Goal: Task Accomplishment & Management: Use online tool/utility

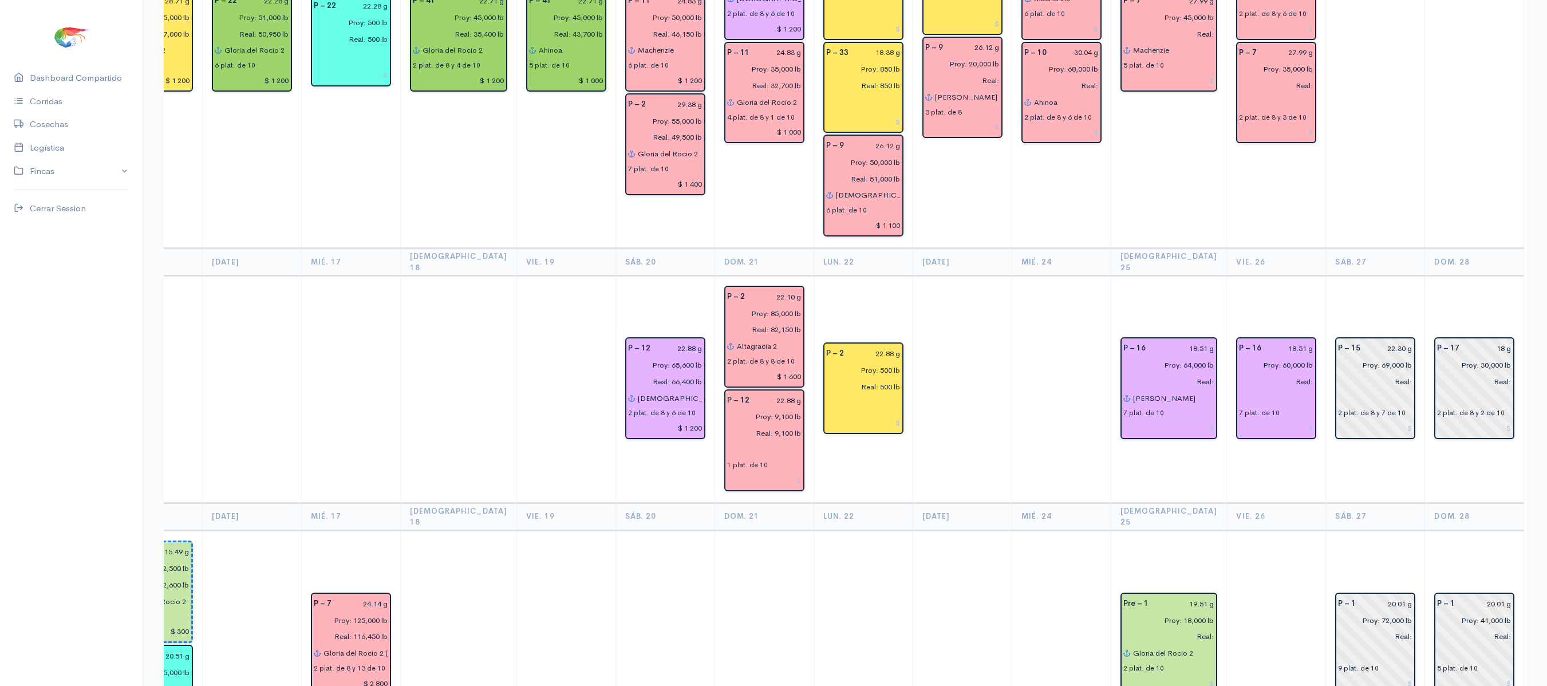
scroll to position [598, 0]
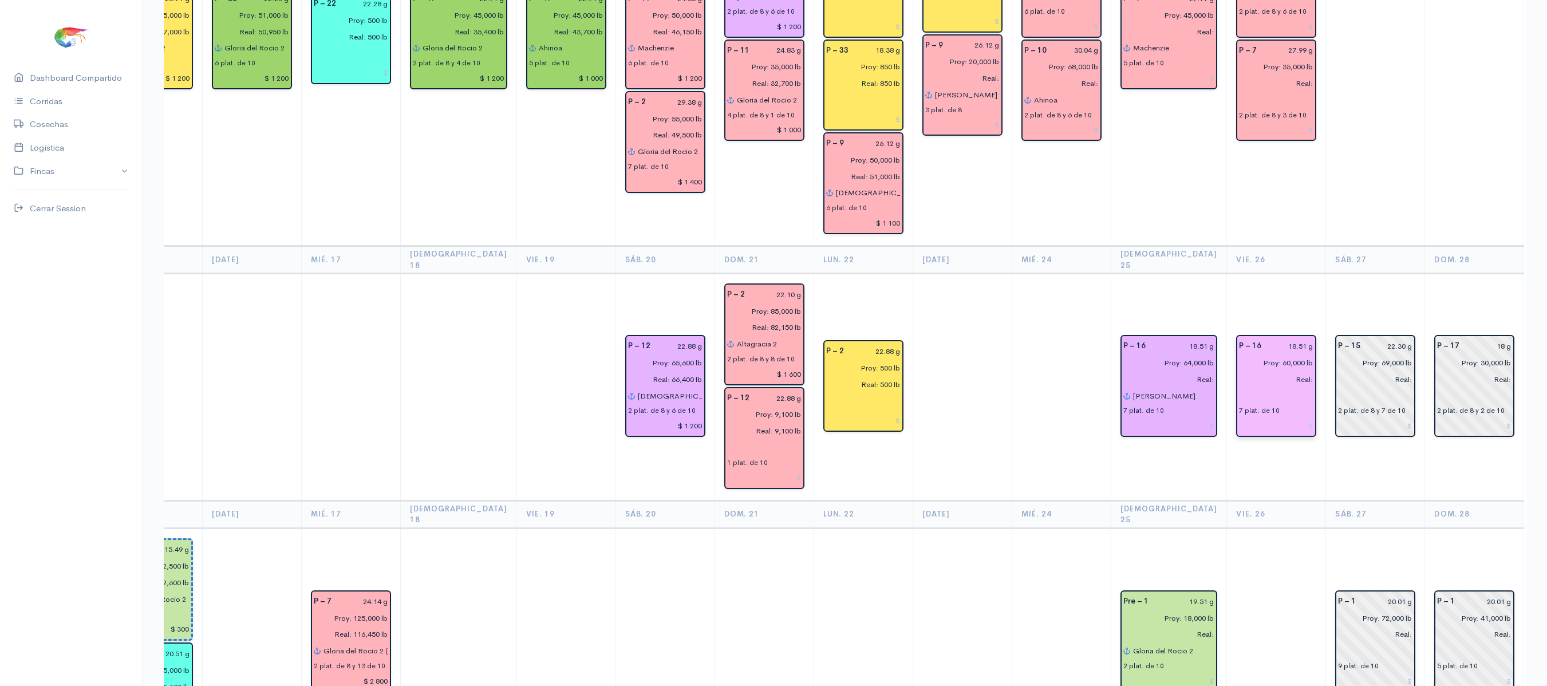
click at [1239, 388] on input "text" at bounding box center [1276, 396] width 74 height 17
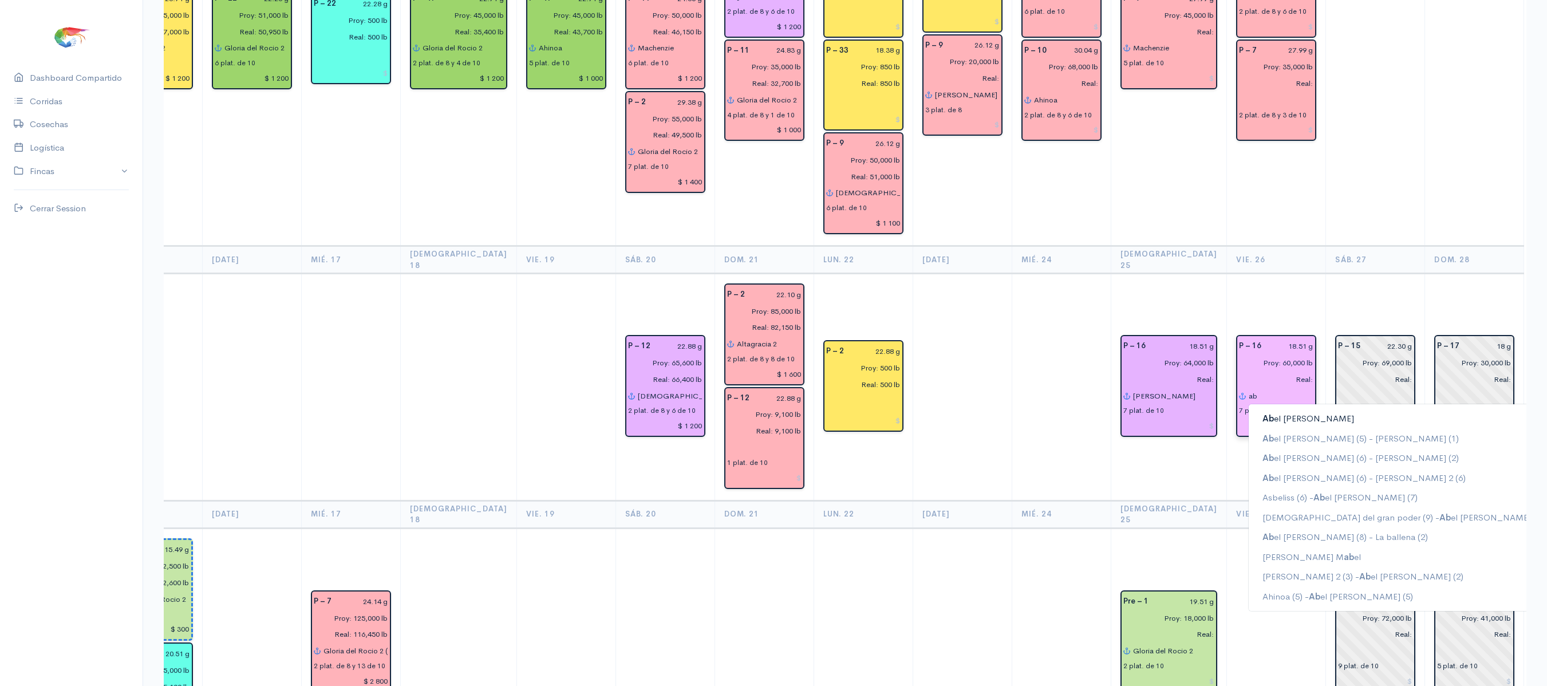
click at [1262, 413] on ngb-highlight "Ab el [PERSON_NAME]" at bounding box center [1308, 418] width 92 height 11
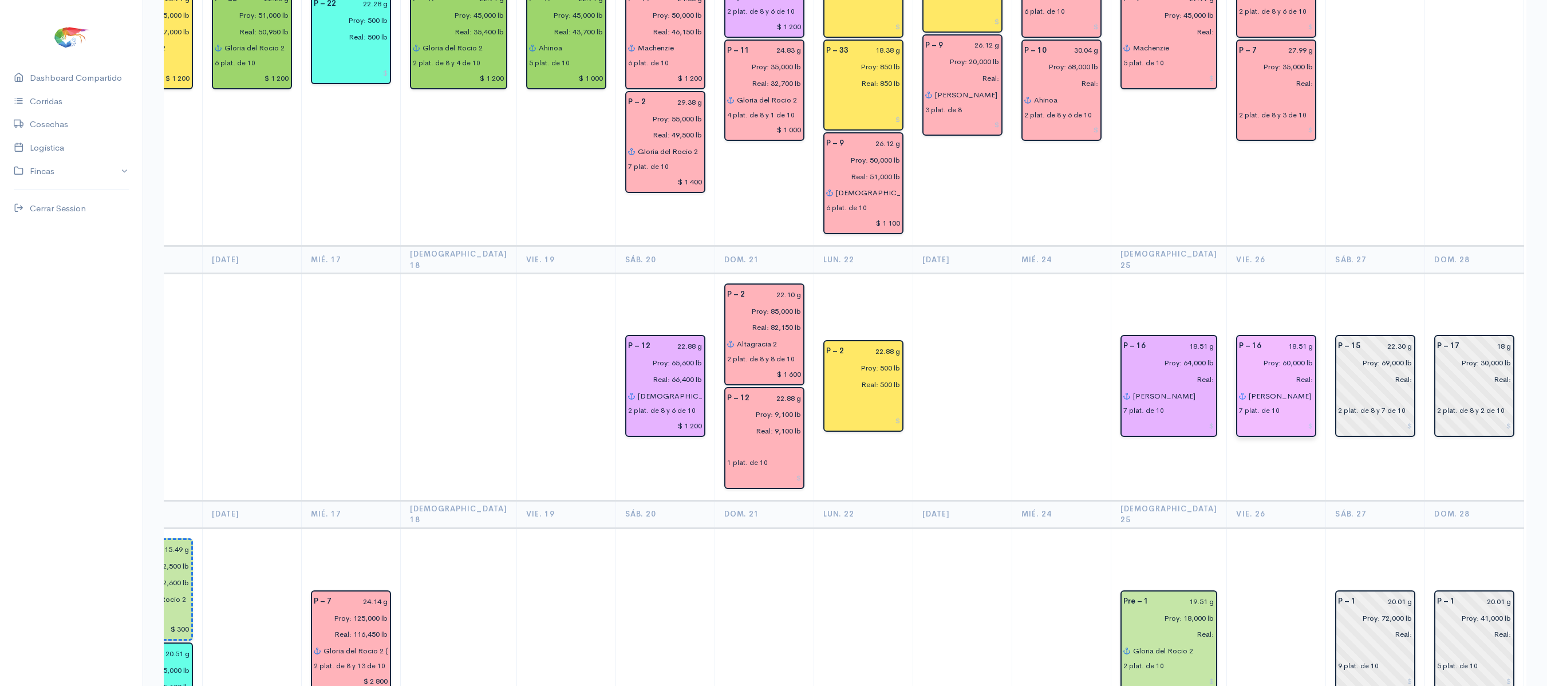
type input "[PERSON_NAME]"
click at [1351, 144] on td at bounding box center [1375, 39] width 99 height 413
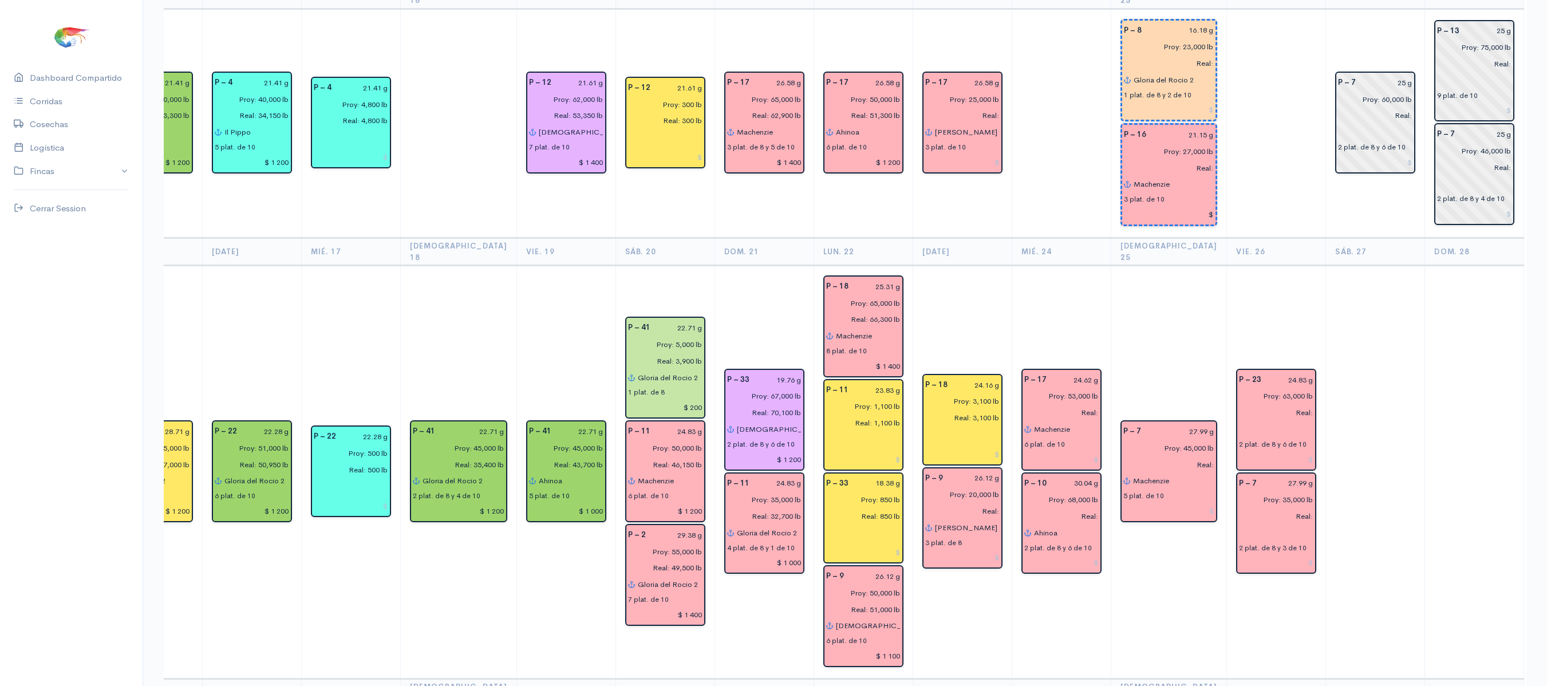
scroll to position [163, 0]
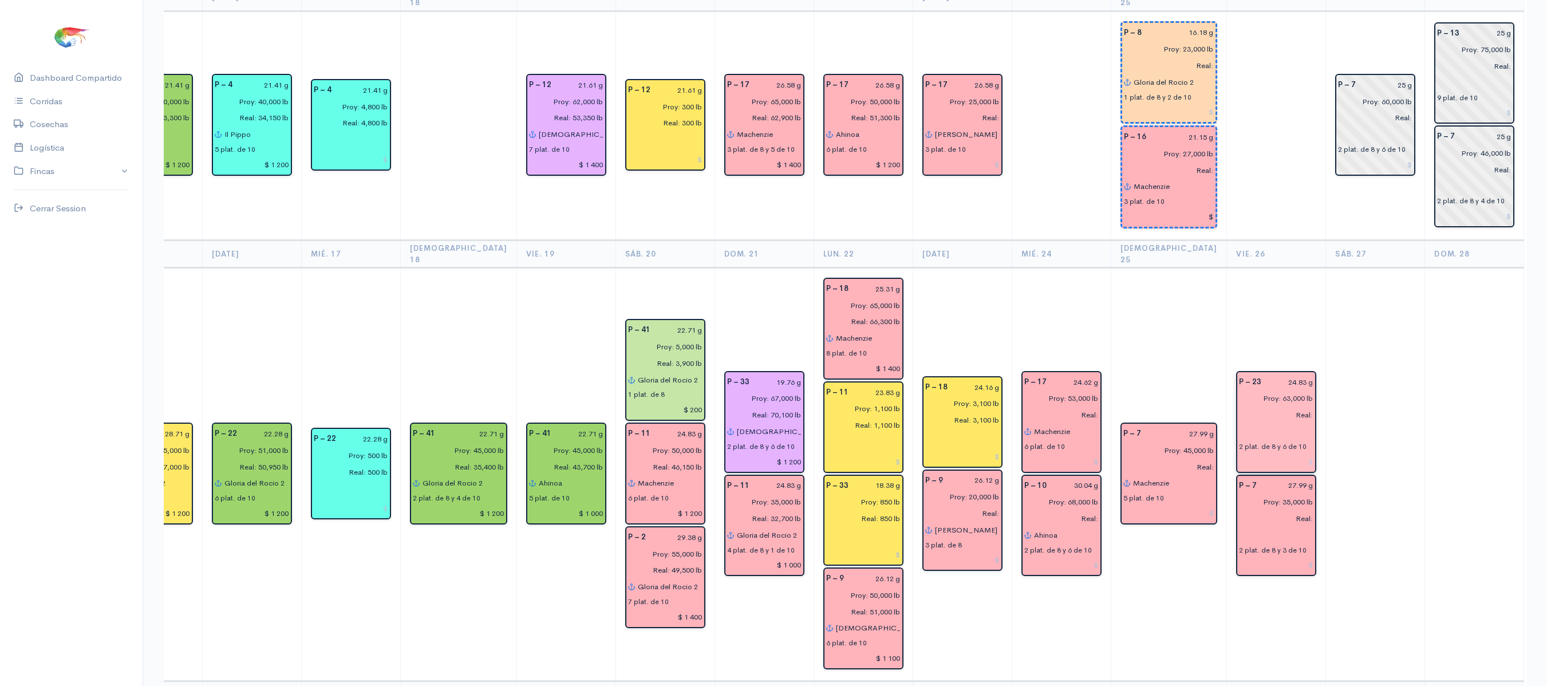
click at [1239, 423] on input "text" at bounding box center [1276, 431] width 74 height 17
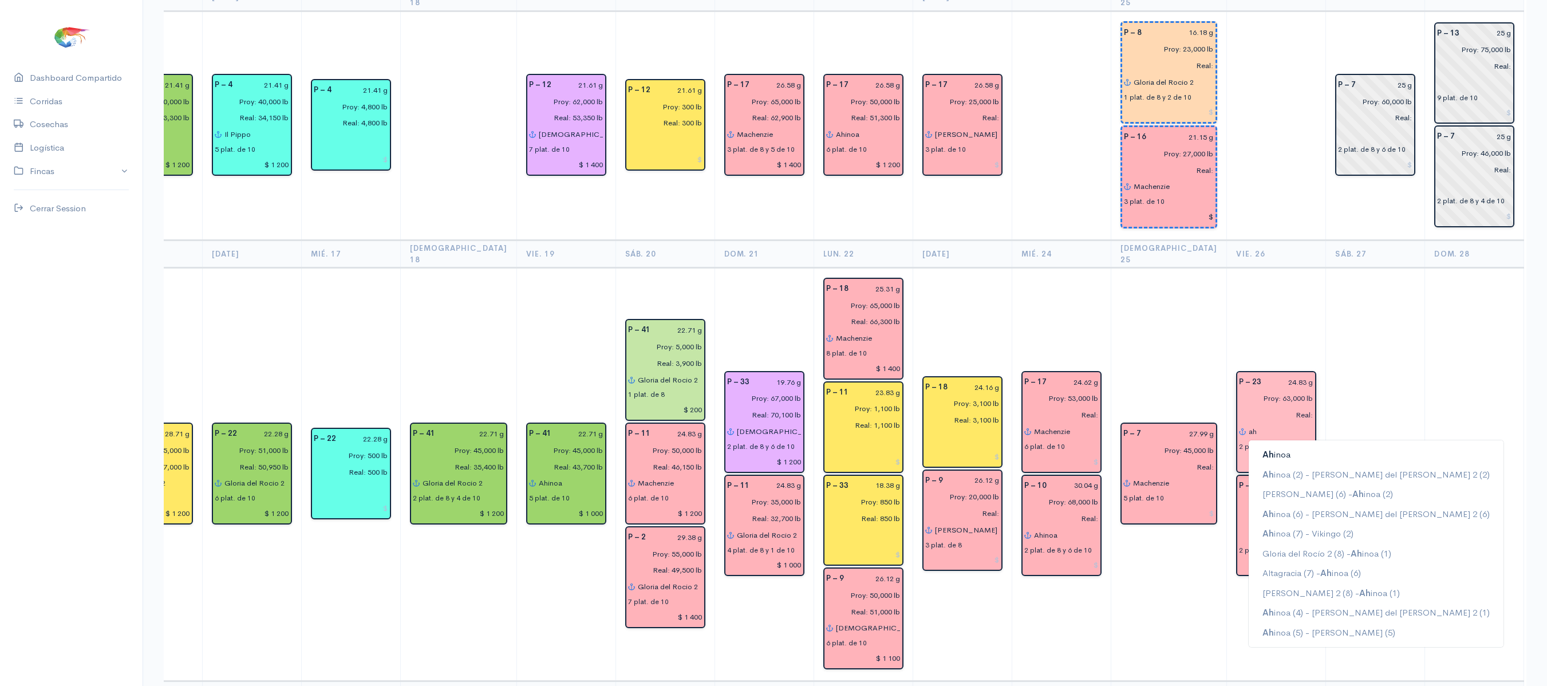
click at [1248, 440] on ngb-typeahead-window "[PERSON_NAME] [PERSON_NAME] (2) - [PERSON_NAME] del [PERSON_NAME] 2 (2) [PERSON…" at bounding box center [1376, 544] width 256 height 208
click at [1262, 449] on ngb-highlight "[PERSON_NAME]" at bounding box center [1276, 454] width 28 height 11
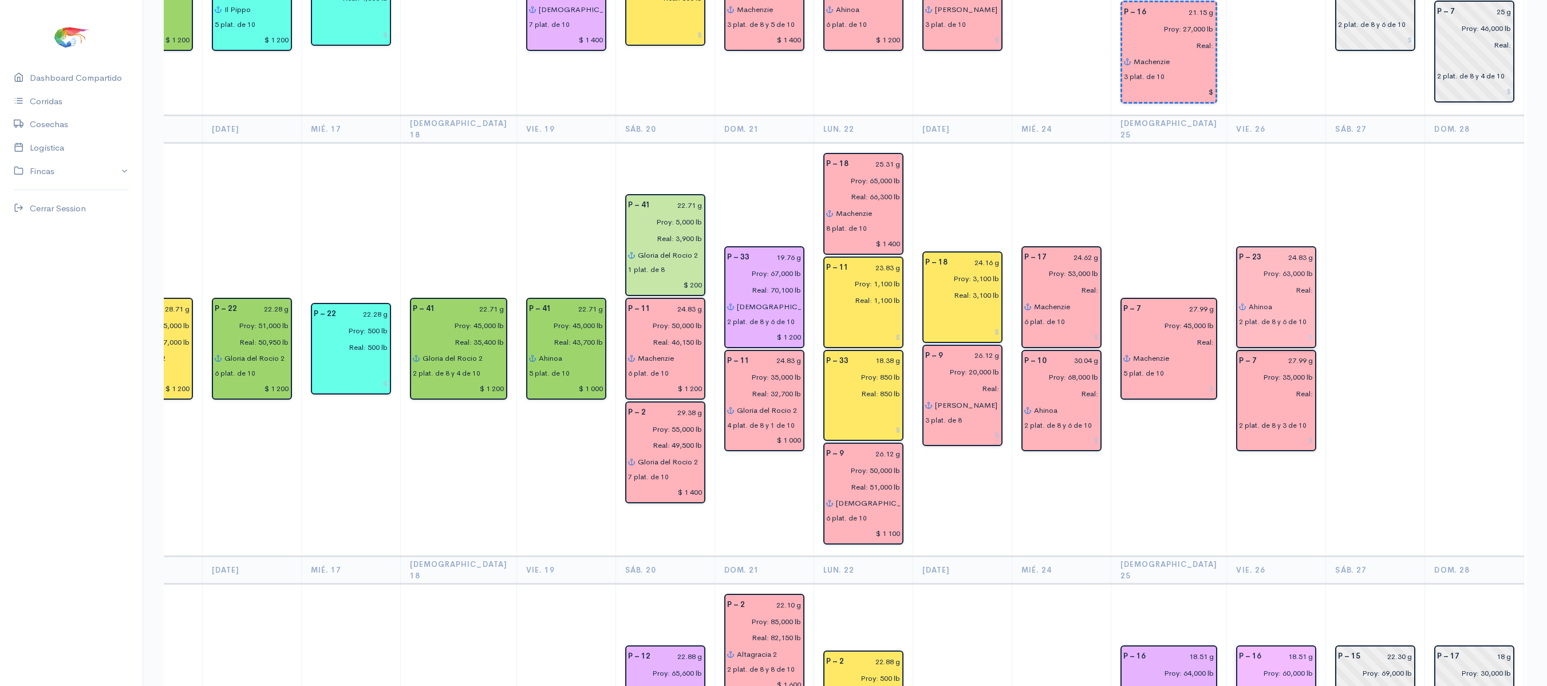
scroll to position [0, 0]
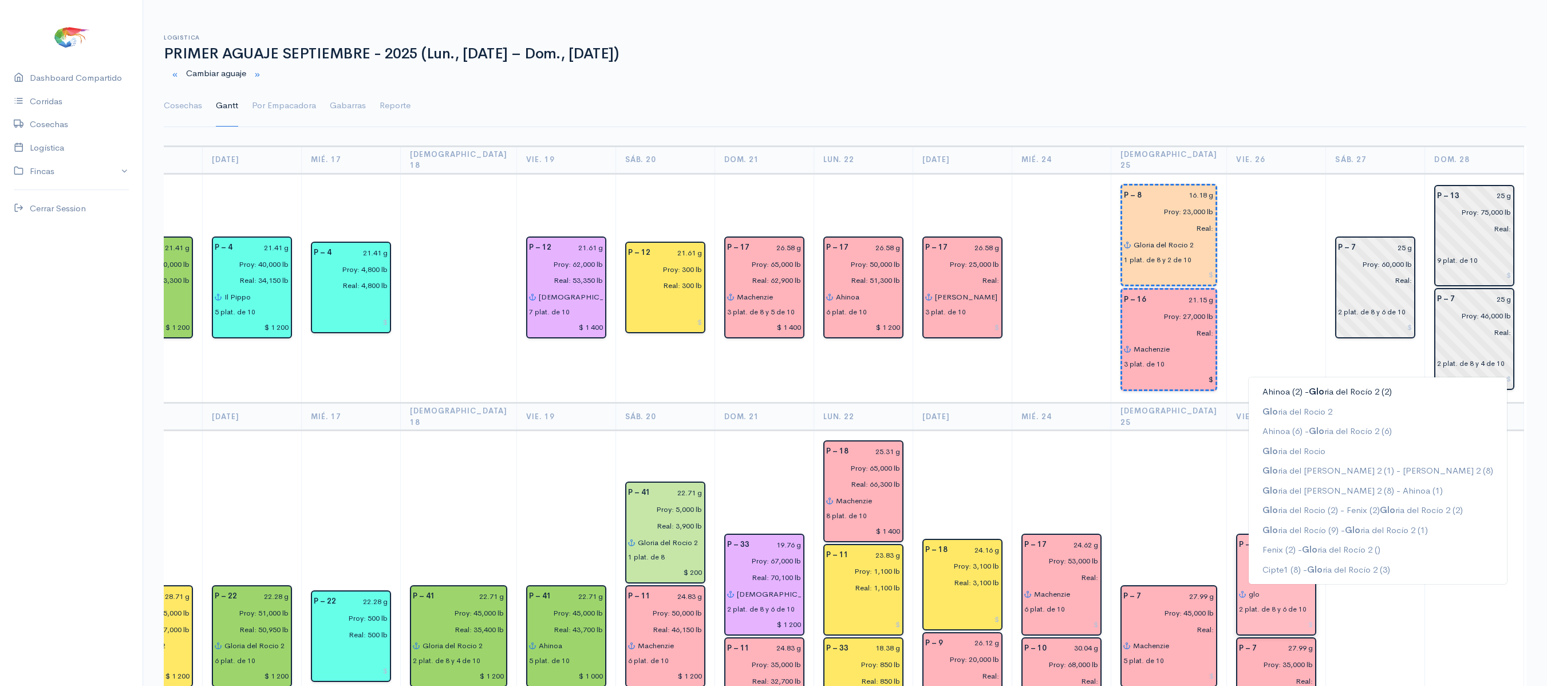
click at [1287, 382] on button "Ahinoa (2) - Glo ria del [PERSON_NAME] 2 (2)" at bounding box center [1377, 392] width 258 height 20
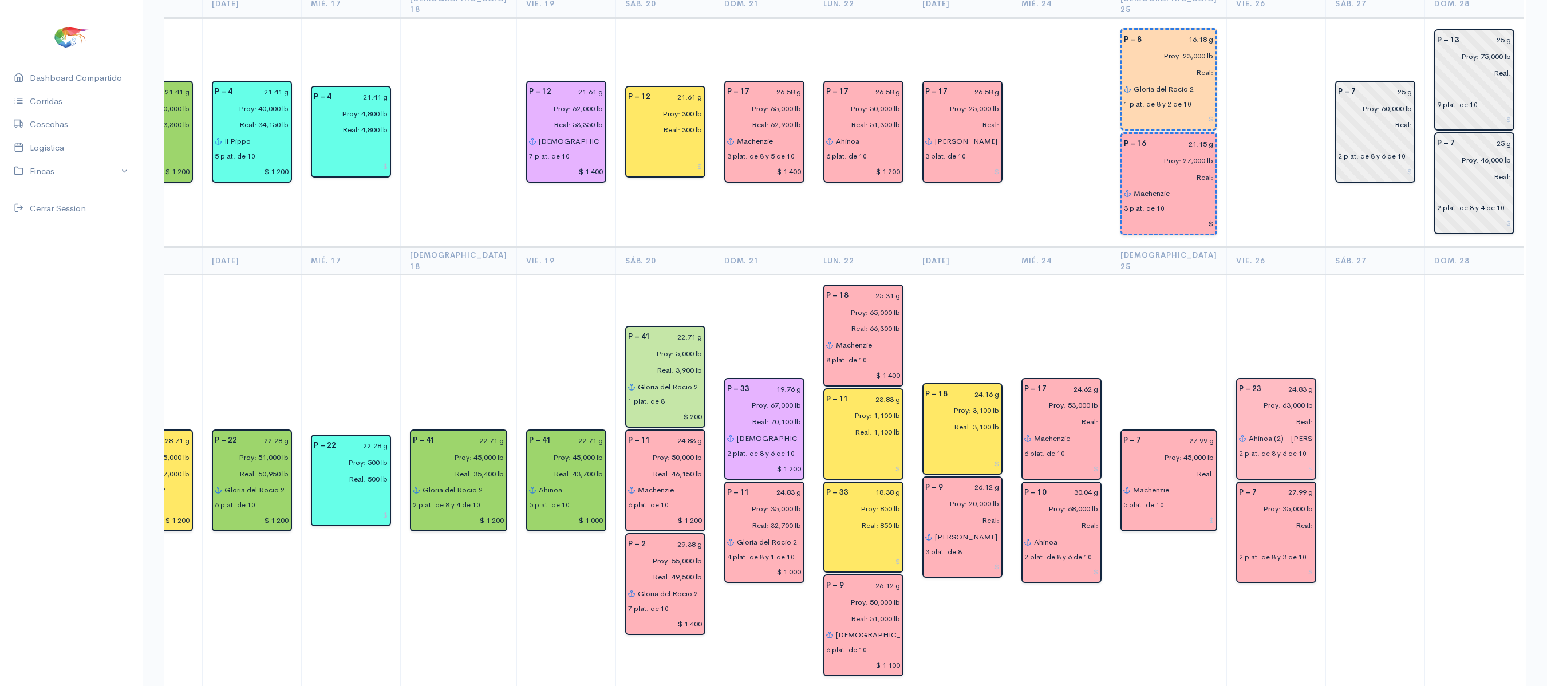
scroll to position [155, 0]
click at [1248, 431] on input "Ahinoa (2) - [PERSON_NAME] del [PERSON_NAME] 2 (2)" at bounding box center [1280, 439] width 65 height 17
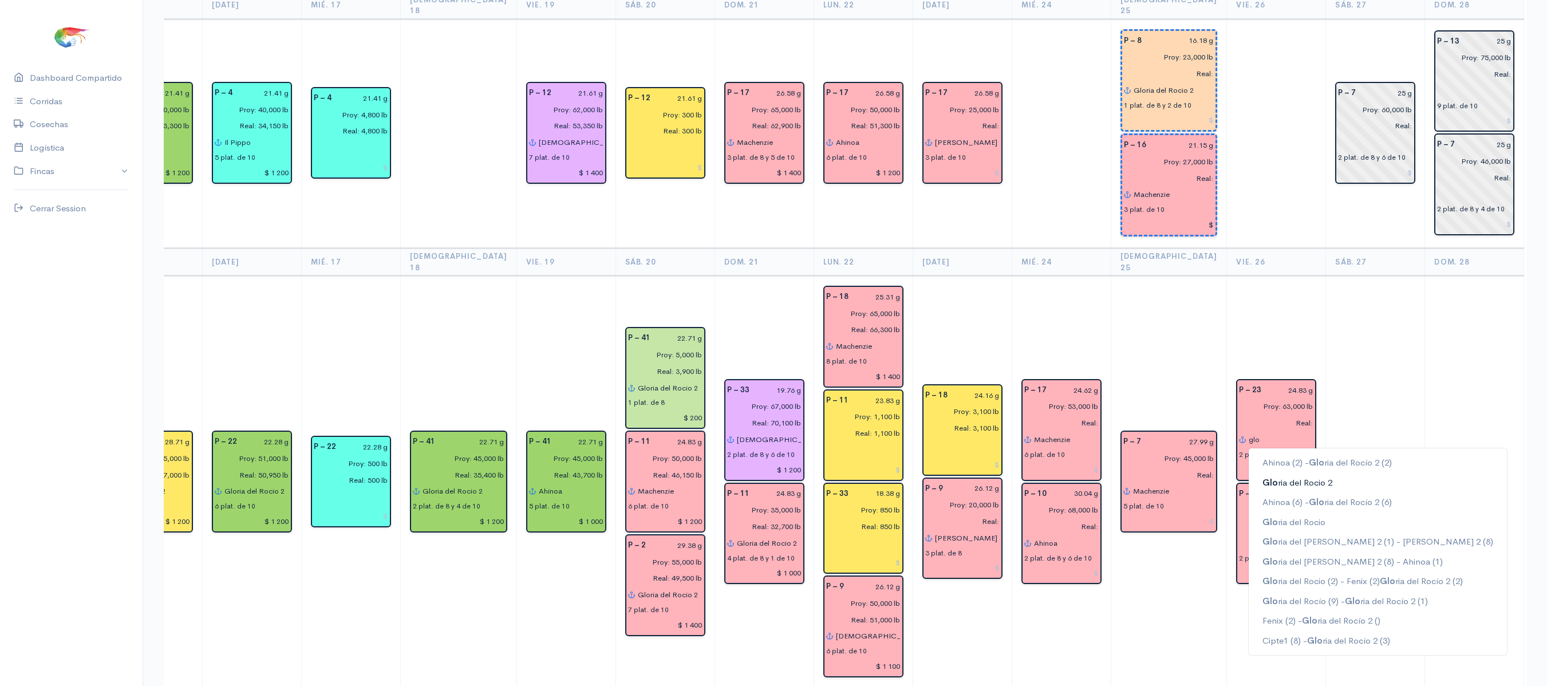
click at [1248, 472] on button "Glo ria del [PERSON_NAME] 2" at bounding box center [1377, 482] width 258 height 20
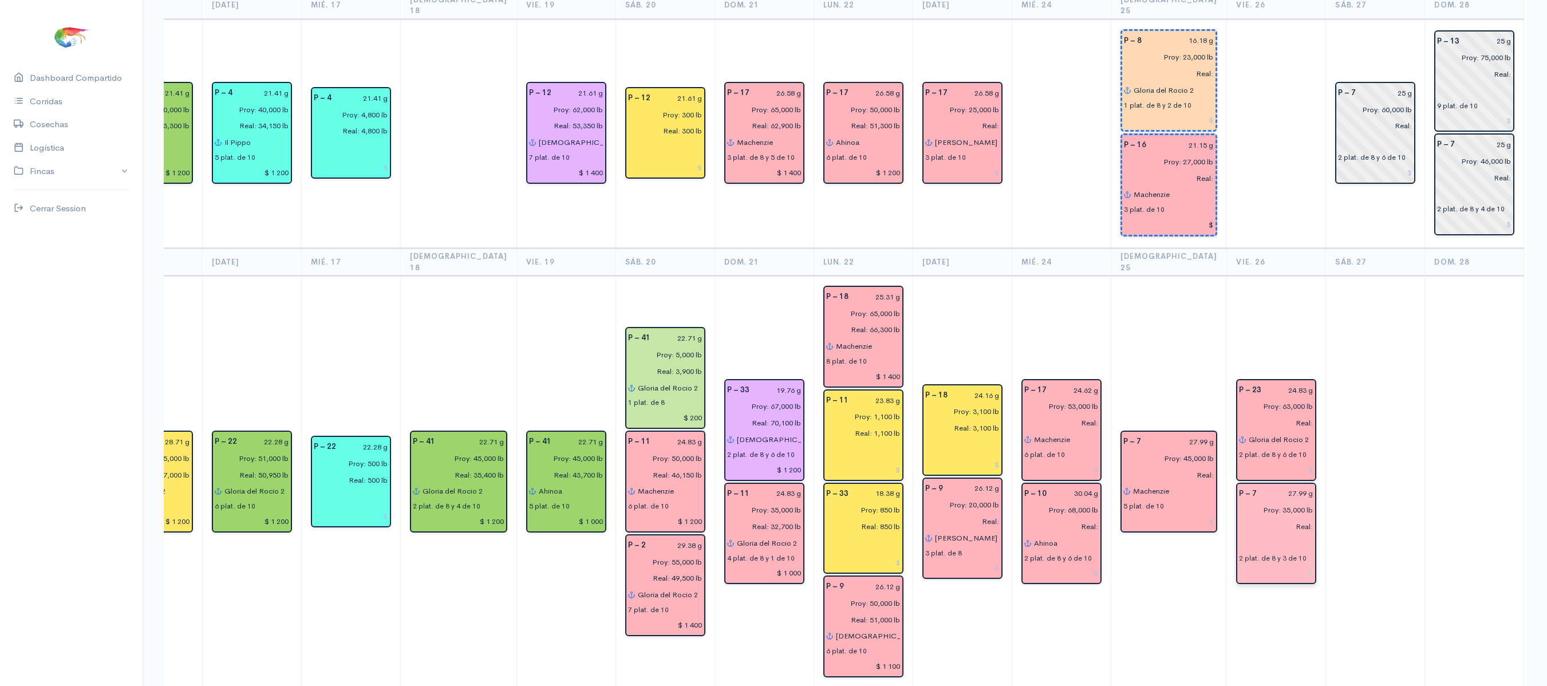
type input "Gloria del Rocio 2"
drag, startPoint x: 1216, startPoint y: 524, endPoint x: 1196, endPoint y: 507, distance: 26.0
click at [1232, 518] on input "Real:" at bounding box center [1272, 526] width 81 height 17
click at [1236, 512] on div "P – 7 27.99 g Proy: 35,000 lb Real: 2 plat. de 8 y 3 de 10" at bounding box center [1276, 534] width 80 height 102
click at [1239, 535] on input "text" at bounding box center [1276, 543] width 74 height 17
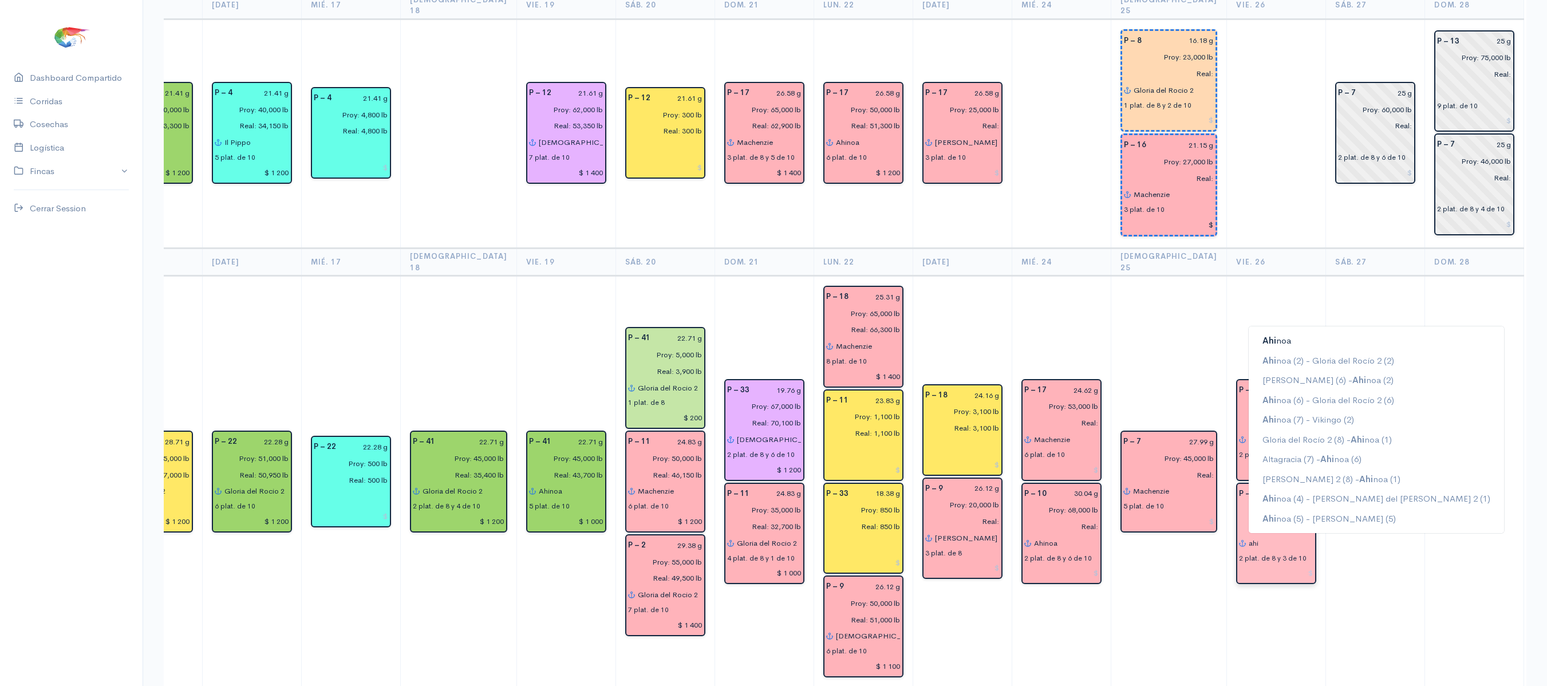
click at [1260, 326] on ngb-typeahead-window "Ahi noa Ahi noa (2) - [PERSON_NAME] del [PERSON_NAME] 2 (2) [PERSON_NAME] (6) -…" at bounding box center [1376, 430] width 256 height 208
click at [1248, 326] on ngb-typeahead-window "Ahi noa Ahi noa (2) - [PERSON_NAME] del [PERSON_NAME] 2 (2) [PERSON_NAME] (6) -…" at bounding box center [1376, 430] width 256 height 208
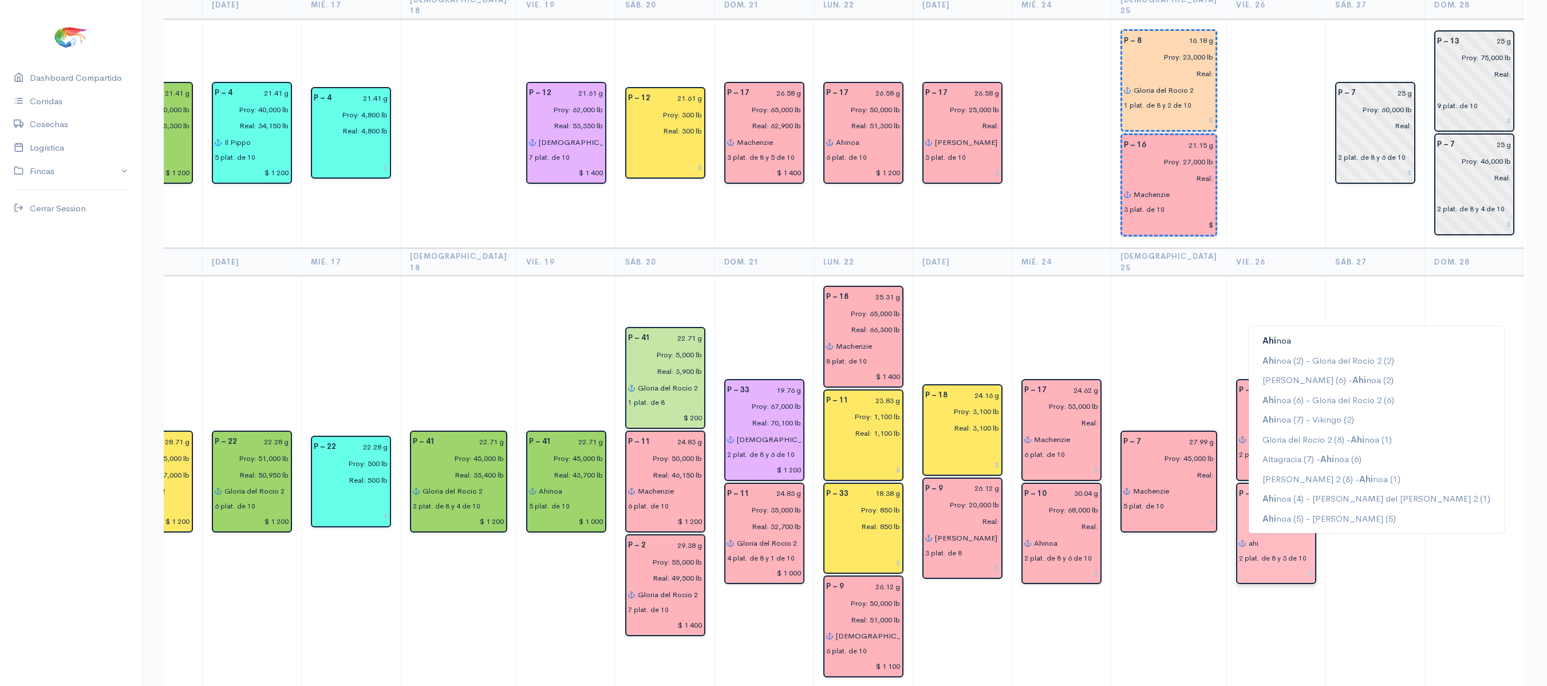
click at [1249, 331] on button "Ahi noa" at bounding box center [1375, 341] width 255 height 20
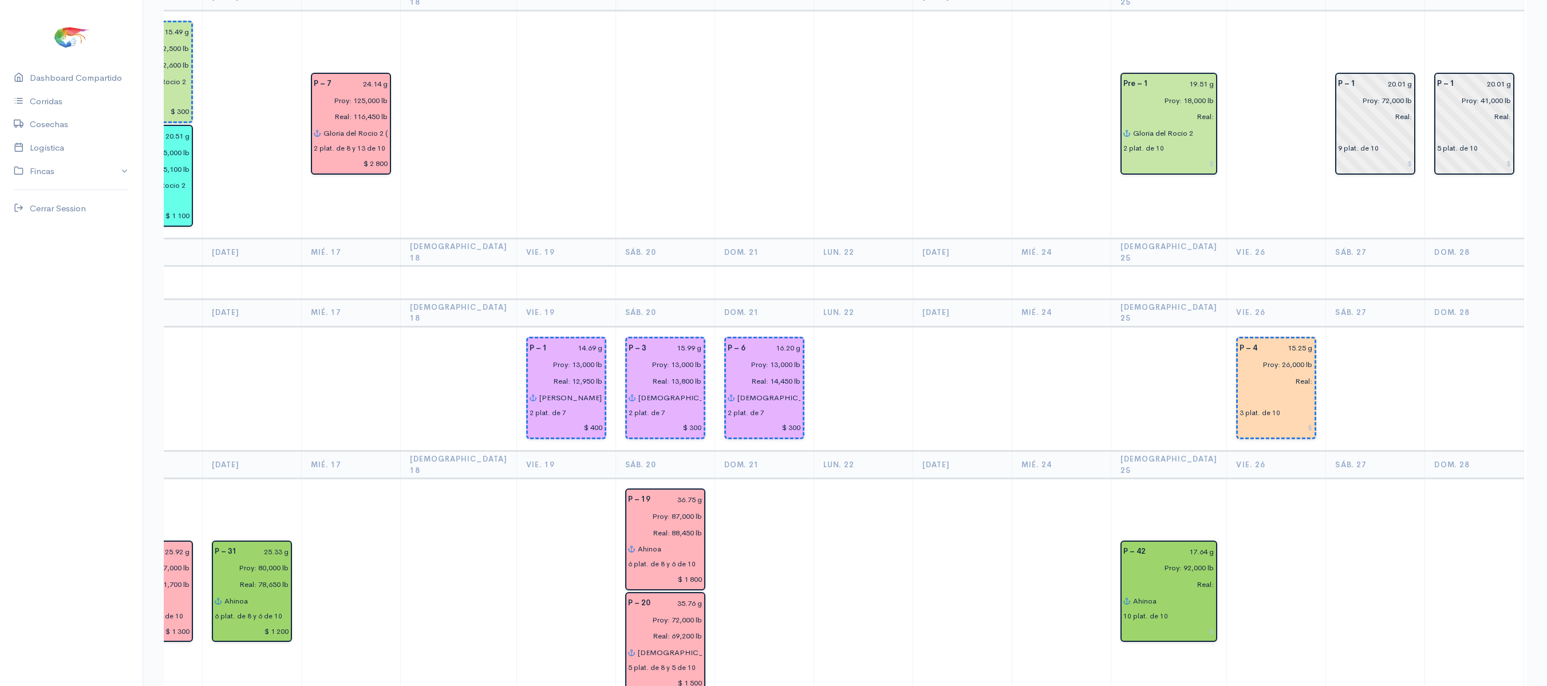
scroll to position [1116, 0]
type input "Ahinoa"
click at [1239, 388] on input "text" at bounding box center [1275, 396] width 73 height 17
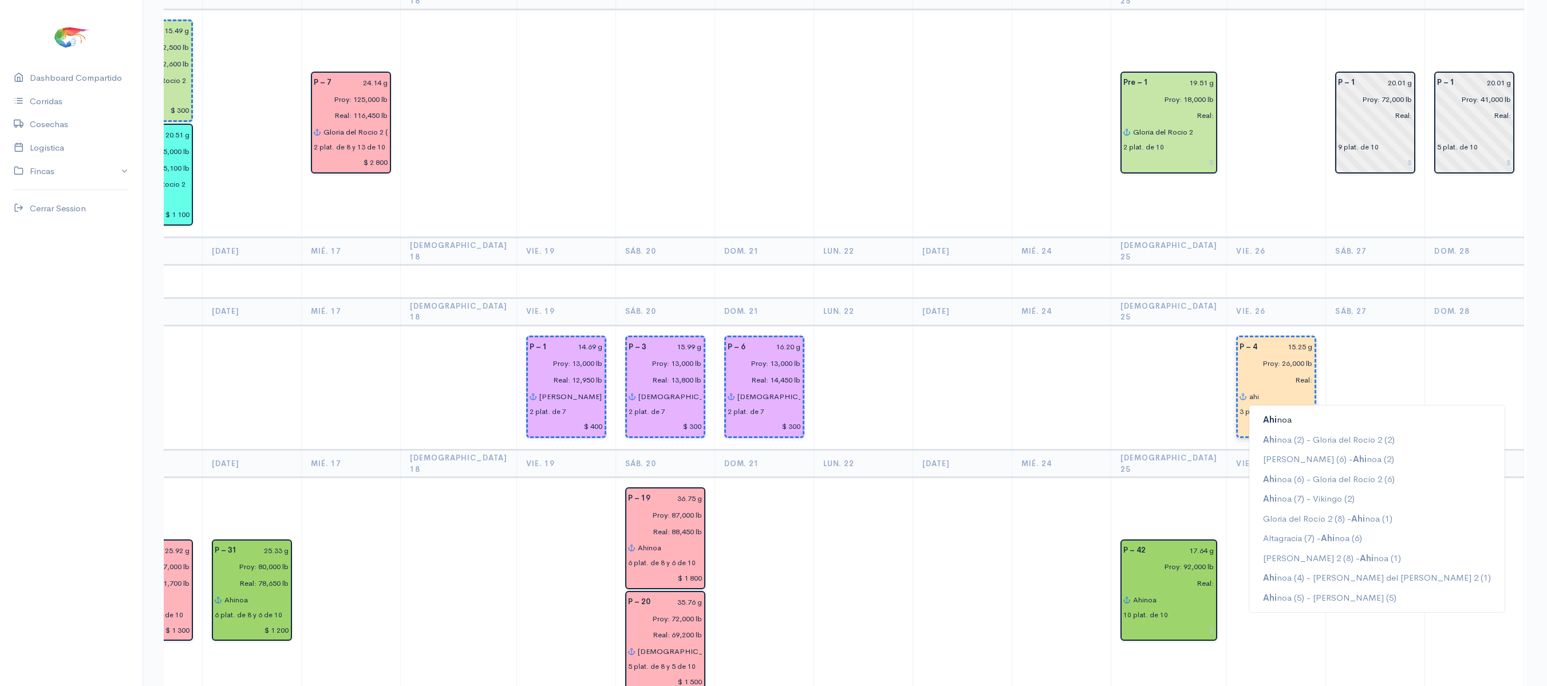
click at [1248, 405] on ngb-typeahead-window "Ahi noa Ahi noa (2) - [PERSON_NAME] del [PERSON_NAME] 2 (2) [PERSON_NAME] (6) -…" at bounding box center [1376, 509] width 256 height 208
click at [1263, 414] on span "Ahi" at bounding box center [1270, 419] width 14 height 11
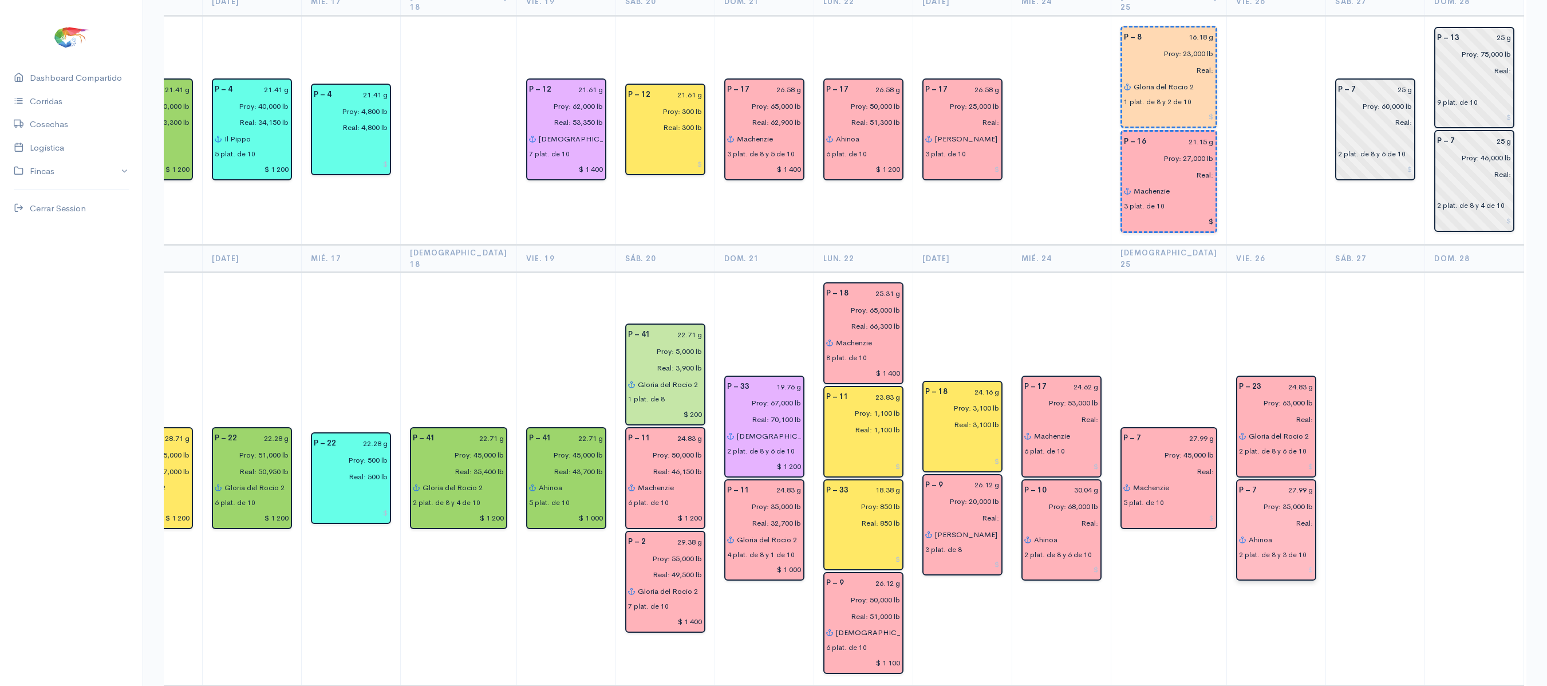
scroll to position [0, 0]
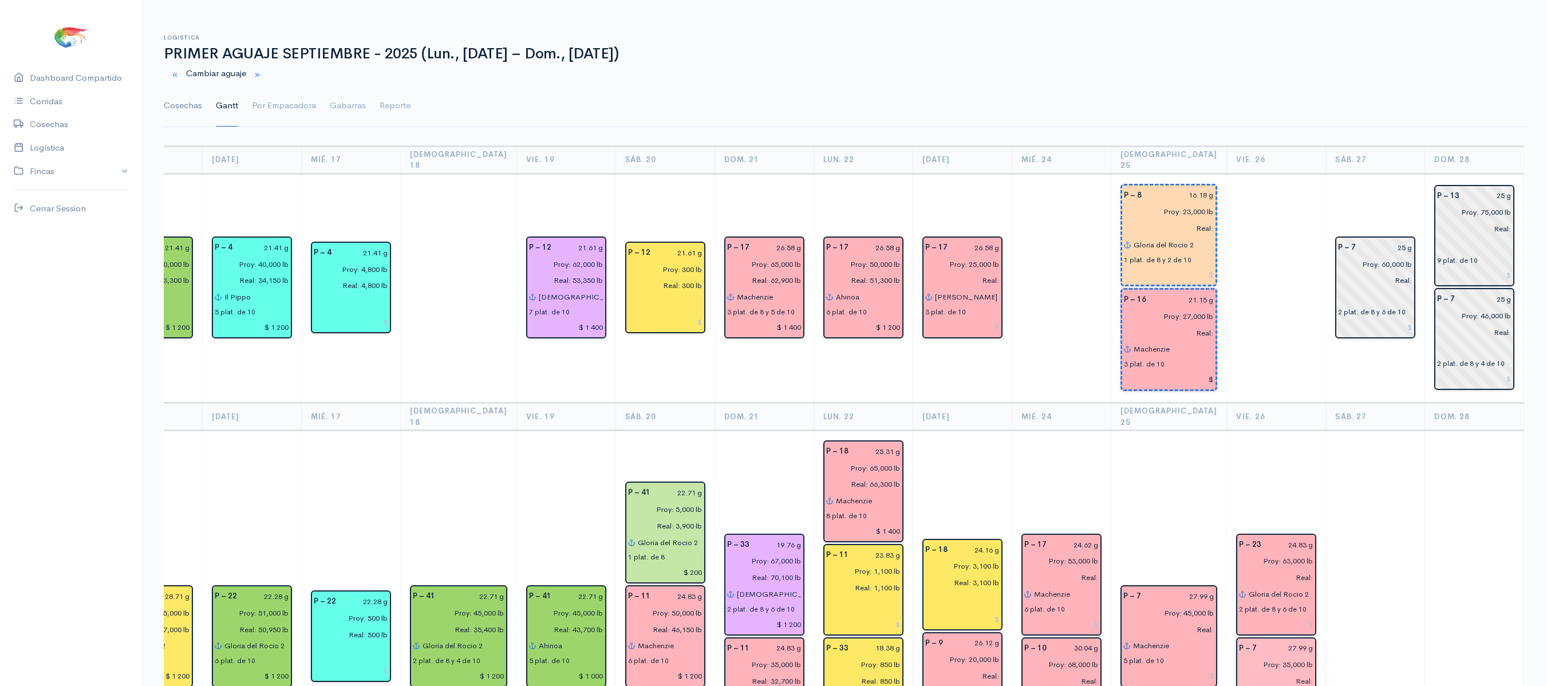
type input "Ahinoa"
click at [179, 119] on link "Cosechas" at bounding box center [183, 105] width 38 height 41
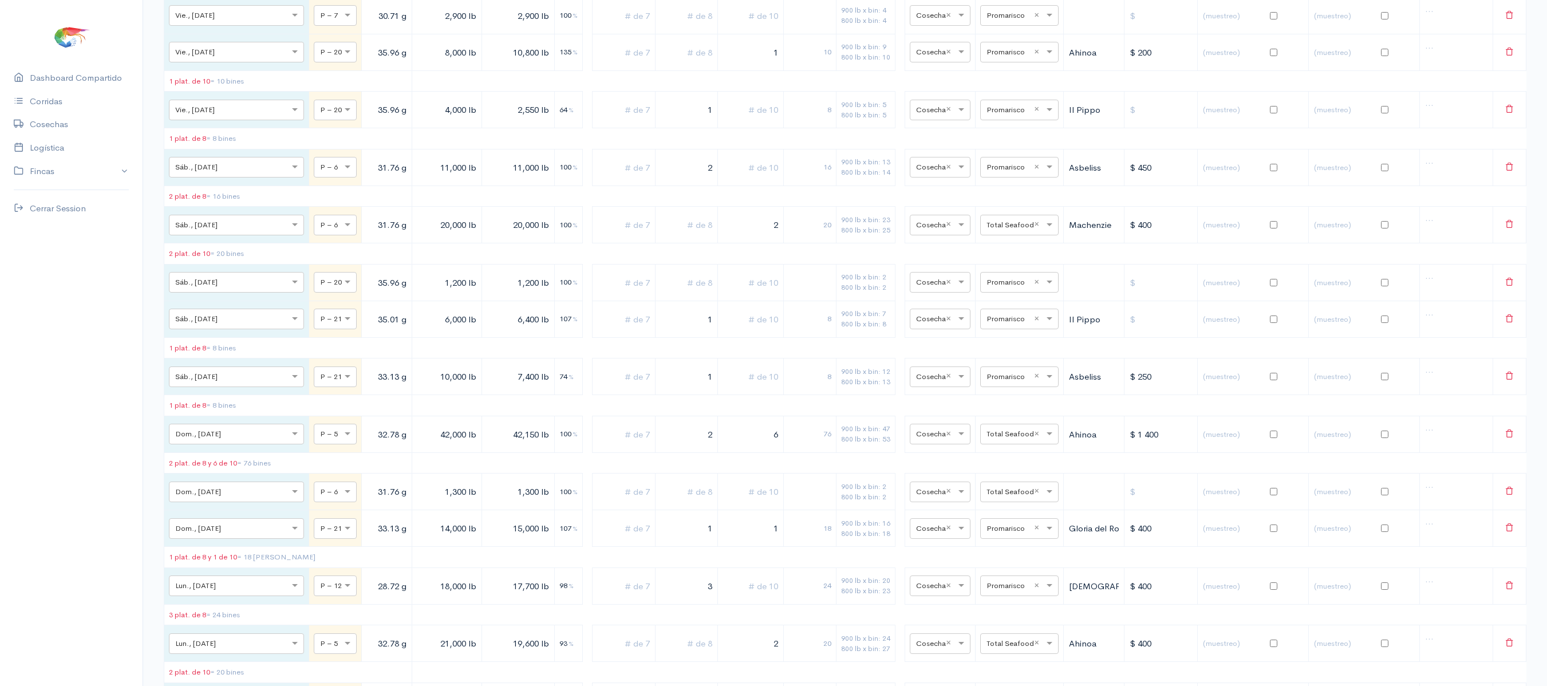
scroll to position [4466, 0]
